Goal: Book appointment/travel/reservation

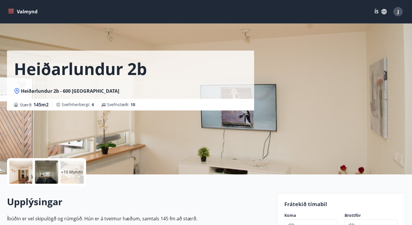
click at [15, 7] on button "Valmynd" at bounding box center [23, 11] width 33 height 10
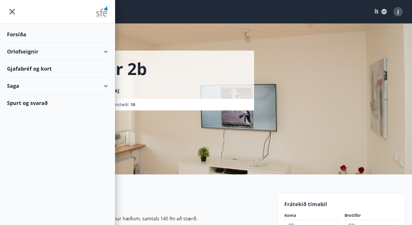
click at [27, 56] on div "Orlofseignir" at bounding box center [57, 51] width 101 height 17
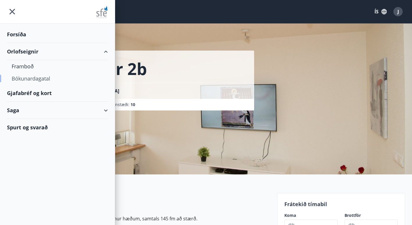
click at [35, 77] on div "Bókunardagatal" at bounding box center [58, 78] width 92 height 12
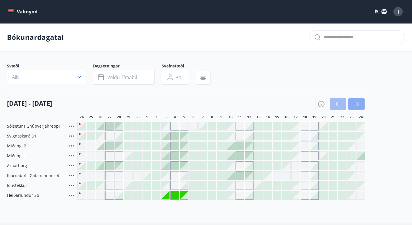
click at [355, 101] on icon "button" at bounding box center [356, 104] width 7 height 7
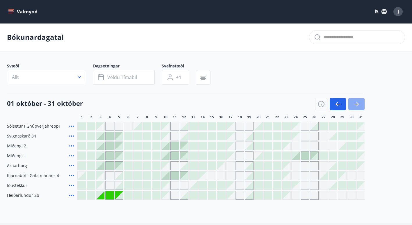
click at [355, 101] on icon "button" at bounding box center [356, 104] width 7 height 7
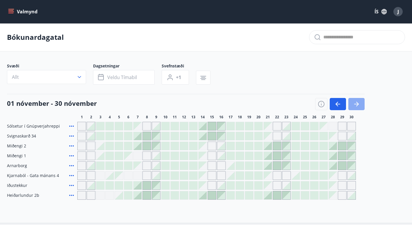
click at [355, 101] on icon "button" at bounding box center [356, 104] width 7 height 7
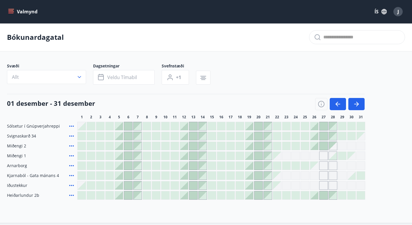
click at [257, 175] on div at bounding box center [258, 175] width 8 height 8
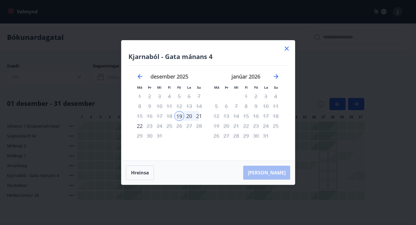
click at [287, 50] on icon at bounding box center [286, 48] width 7 height 7
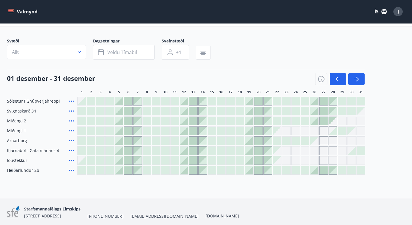
scroll to position [31, 0]
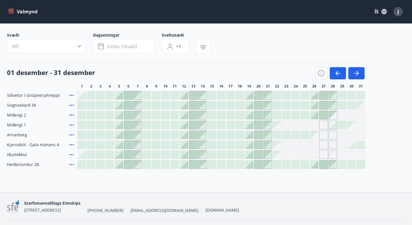
click at [129, 135] on div at bounding box center [128, 135] width 8 height 8
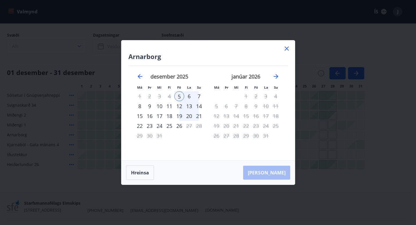
click at [287, 48] on icon at bounding box center [286, 48] width 7 height 7
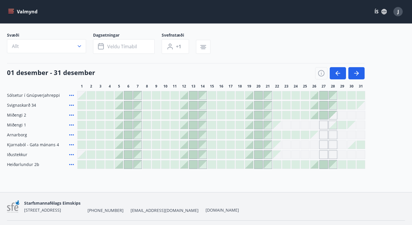
click at [297, 125] on div "Gráir dagar eru ekki bókanlegir" at bounding box center [295, 125] width 9 height 9
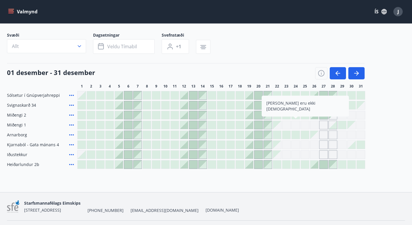
click at [130, 143] on div at bounding box center [128, 145] width 8 height 8
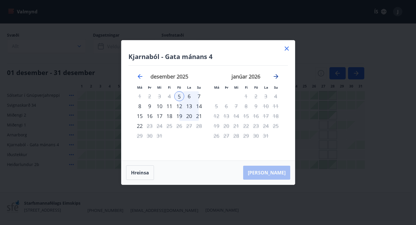
drag, startPoint x: 285, startPoint y: 52, endPoint x: 278, endPoint y: 78, distance: 27.1
click at [278, 78] on div "[GEOGRAPHIC_DATA] - Gata mánans 4 Má Þr Mi Fi Fö La Su Má Þr Mi Fi Fö La Su [DA…" at bounding box center [207, 100] width 173 height 120
click at [278, 78] on icon "Move forward to switch to the next month." at bounding box center [276, 76] width 7 height 7
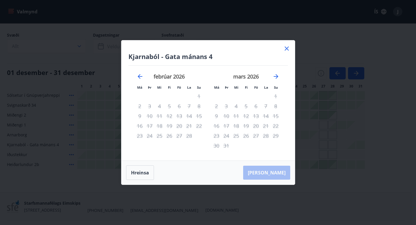
click at [286, 48] on icon at bounding box center [287, 48] width 4 height 4
